Goal: Task Accomplishment & Management: Use online tool/utility

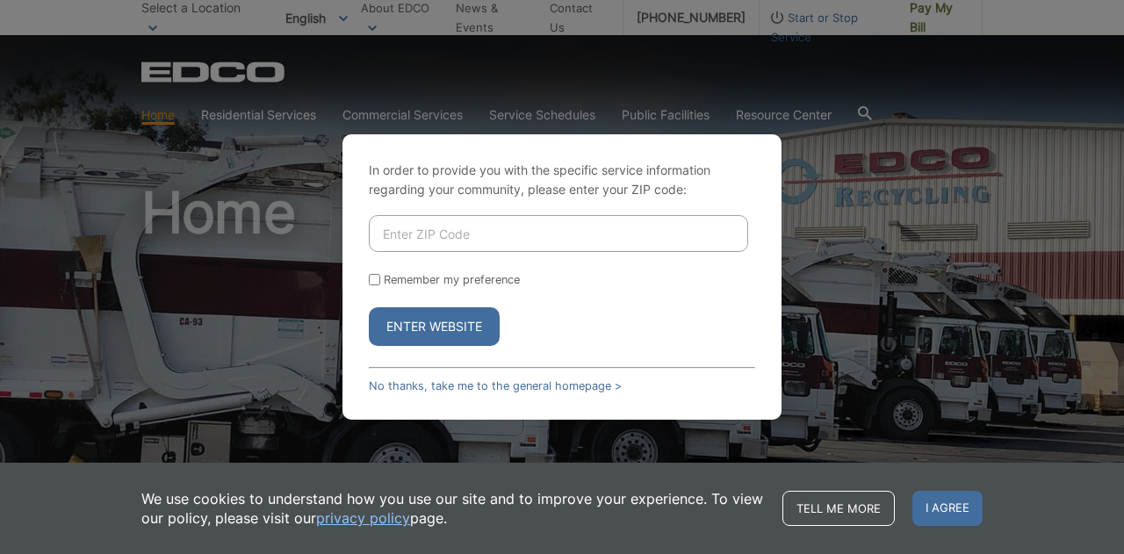
click at [465, 237] on input "Enter ZIP Code" at bounding box center [558, 233] width 379 height 37
type input "92024"
click at [425, 333] on button "Enter Website" at bounding box center [434, 326] width 131 height 39
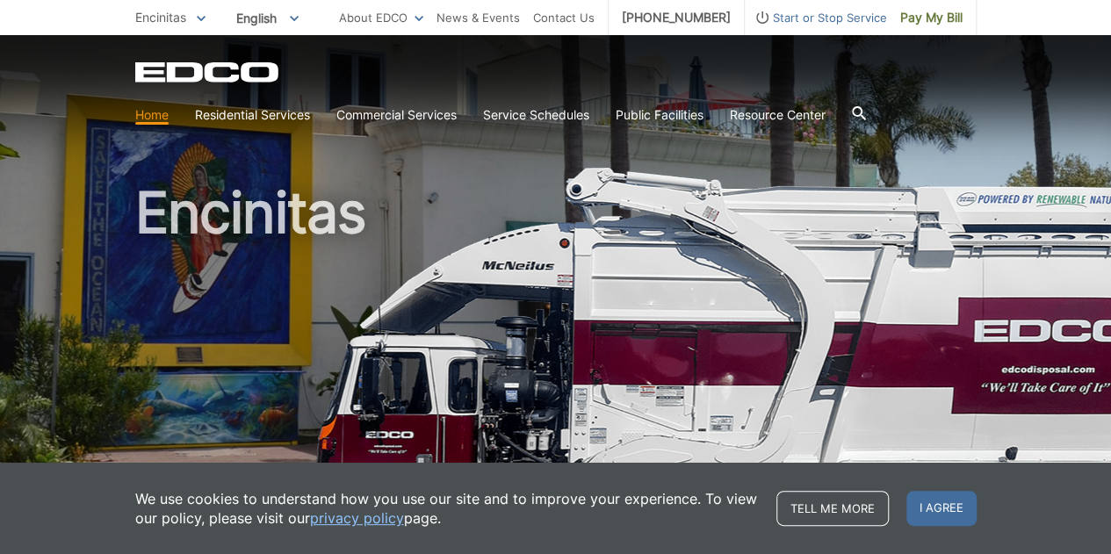
click at [959, 501] on span "I agree" at bounding box center [941, 508] width 70 height 35
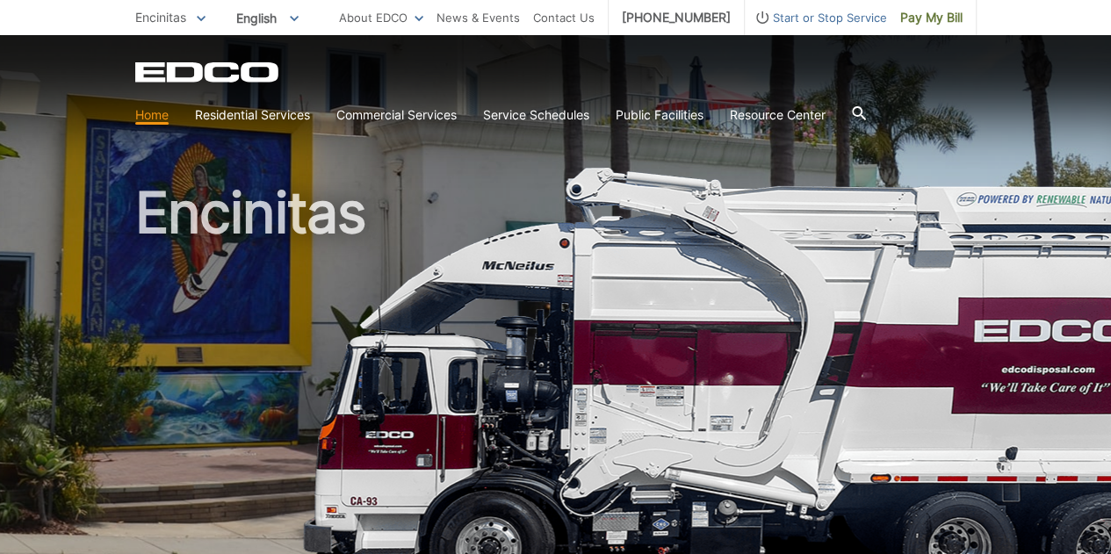
click at [0, 0] on link "Trash" at bounding box center [0, 0] width 0 height 0
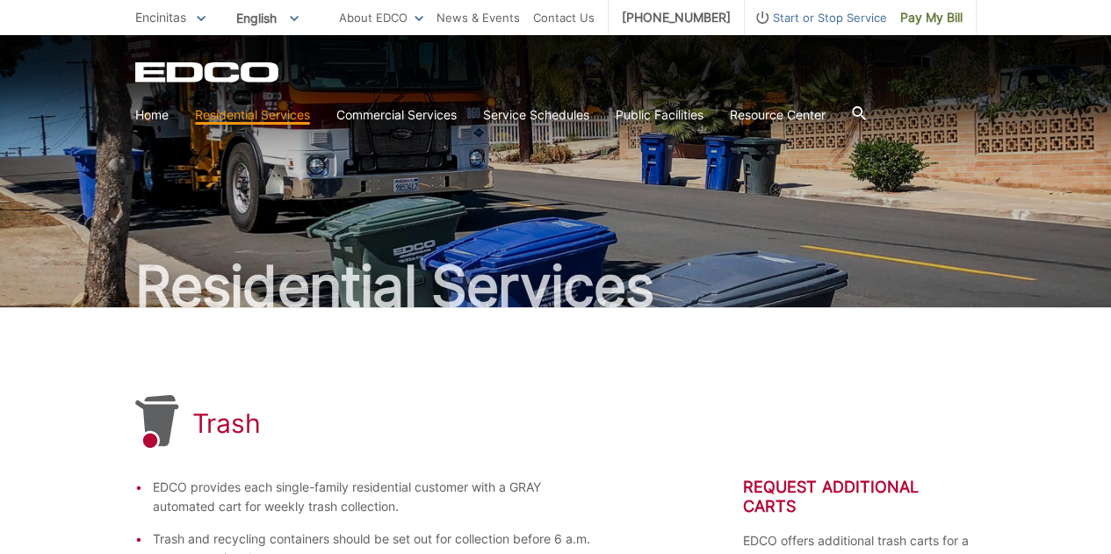
click at [556, 182] on div "Residential Services" at bounding box center [555, 171] width 841 height 272
click at [948, 13] on span "Pay My Bill" at bounding box center [931, 17] width 62 height 19
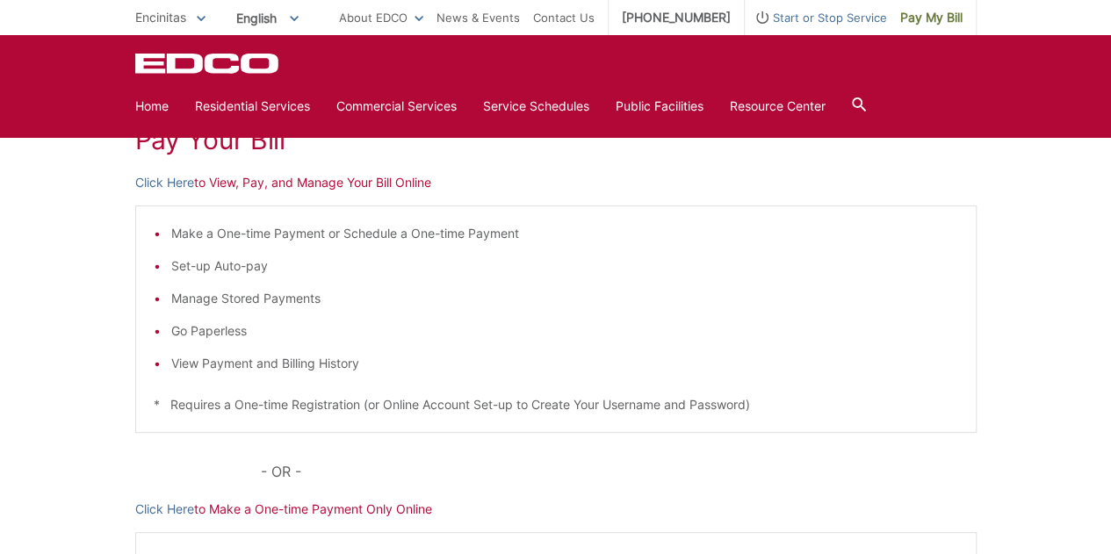
scroll to position [272, 0]
click at [152, 510] on link "Click Here" at bounding box center [164, 508] width 59 height 19
